Goal: Find specific fact: Find specific fact

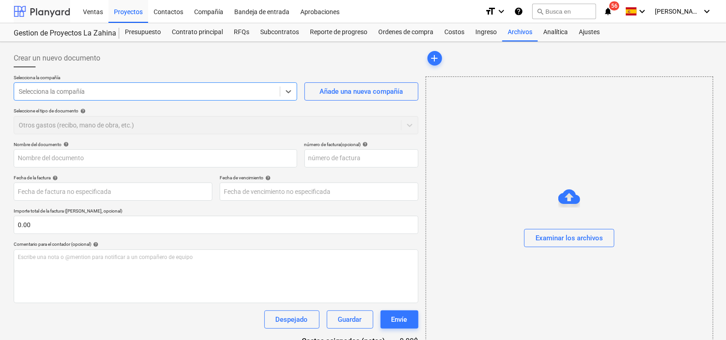
click at [53, 17] on div at bounding box center [42, 11] width 56 height 23
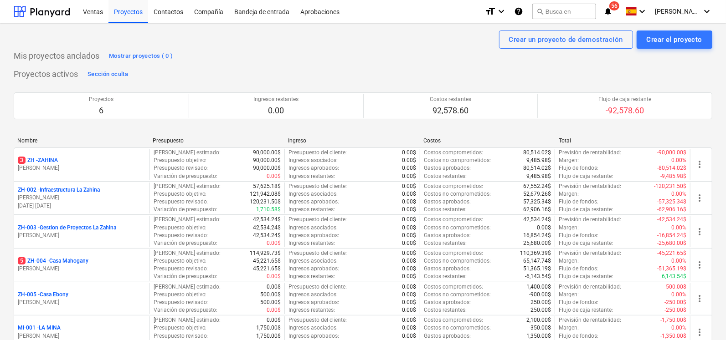
click at [71, 191] on p "ZH-002 - Infraestructura La Zahina" at bounding box center [59, 190] width 82 height 8
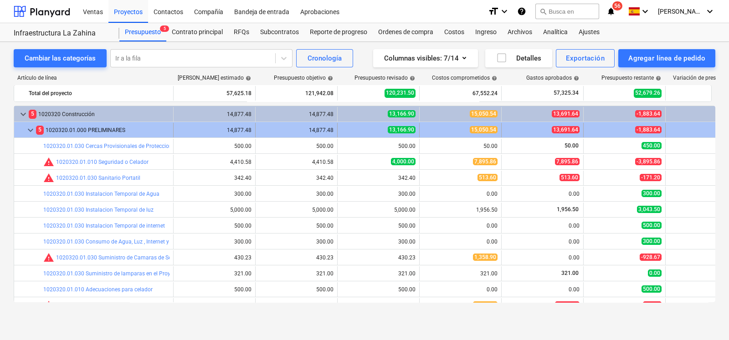
click at [32, 129] on span "keyboard_arrow_down" at bounding box center [30, 130] width 11 height 11
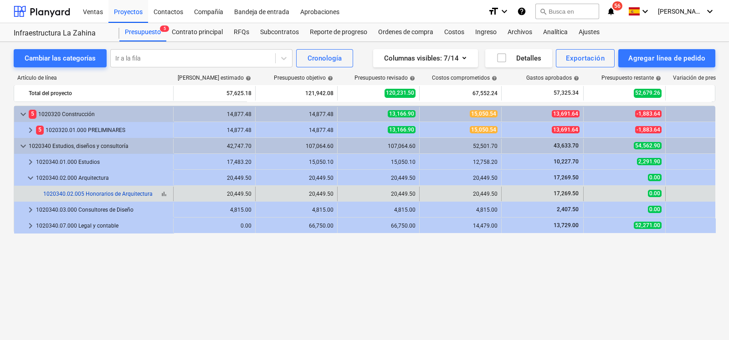
click at [108, 194] on link "1020340.02.005 Honorarios de Arquitectura" at bounding box center [97, 194] width 109 height 6
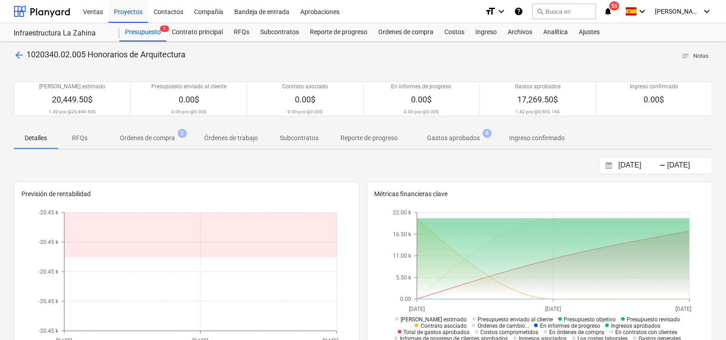
click at [159, 144] on span "Ordenes de compra 2" at bounding box center [148, 138] width 92 height 16
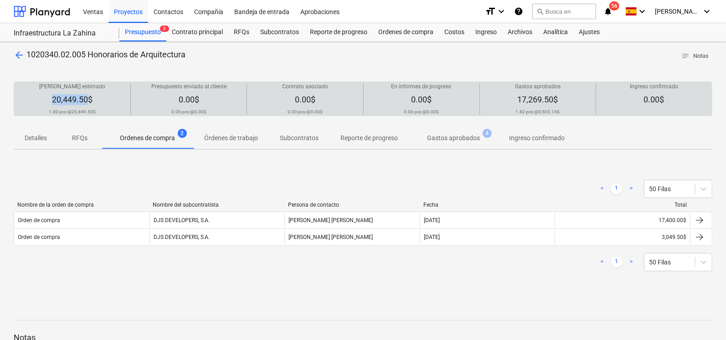
drag, startPoint x: 42, startPoint y: 97, endPoint x: 87, endPoint y: 100, distance: 45.2
click at [87, 100] on div "Costo neto estimado 20,449.50$ 1.00 pcs @ 20,449.50$" at bounding box center [72, 99] width 109 height 32
drag, startPoint x: 87, startPoint y: 100, endPoint x: 82, endPoint y: 100, distance: 5.5
copy div "20,449.50"
